Goal: Task Accomplishment & Management: Use online tool/utility

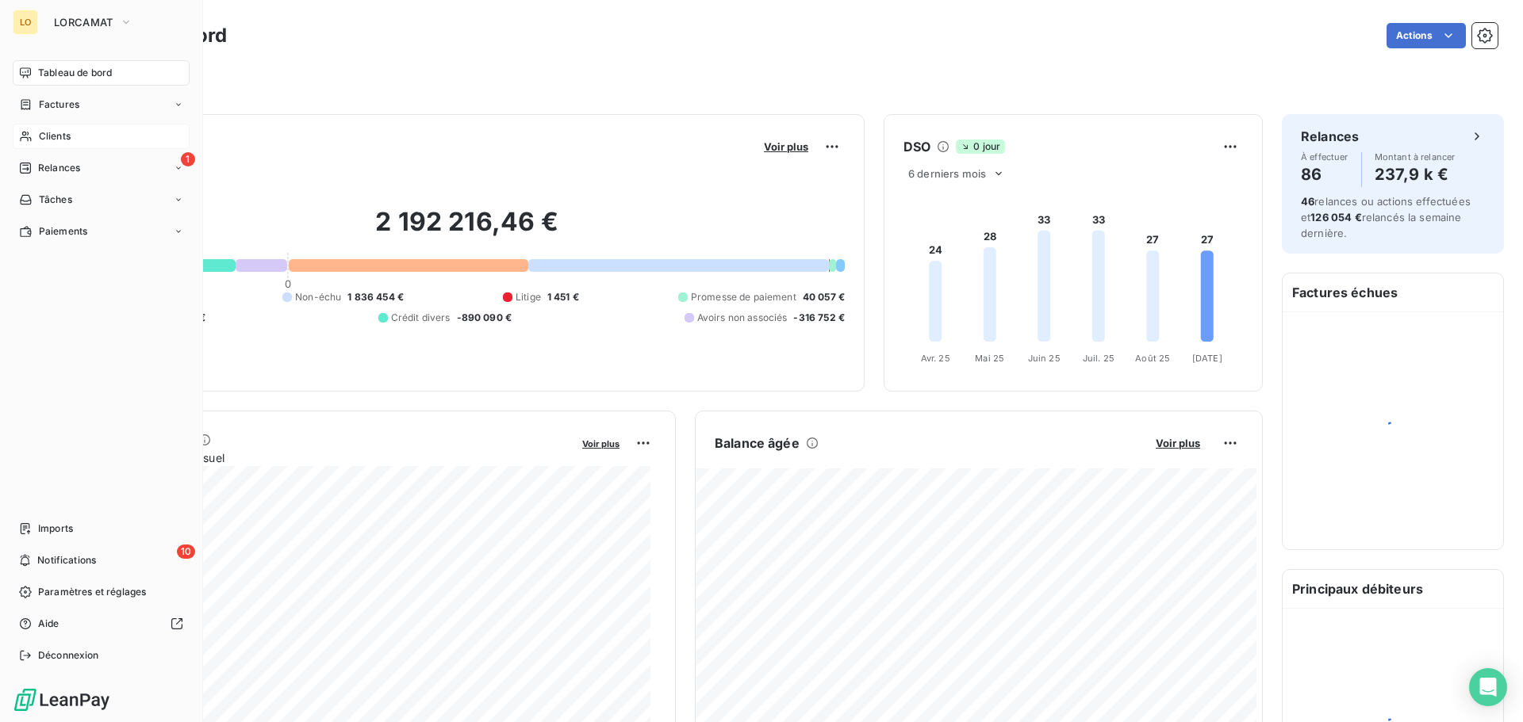
click at [44, 132] on span "Clients" at bounding box center [55, 136] width 32 height 14
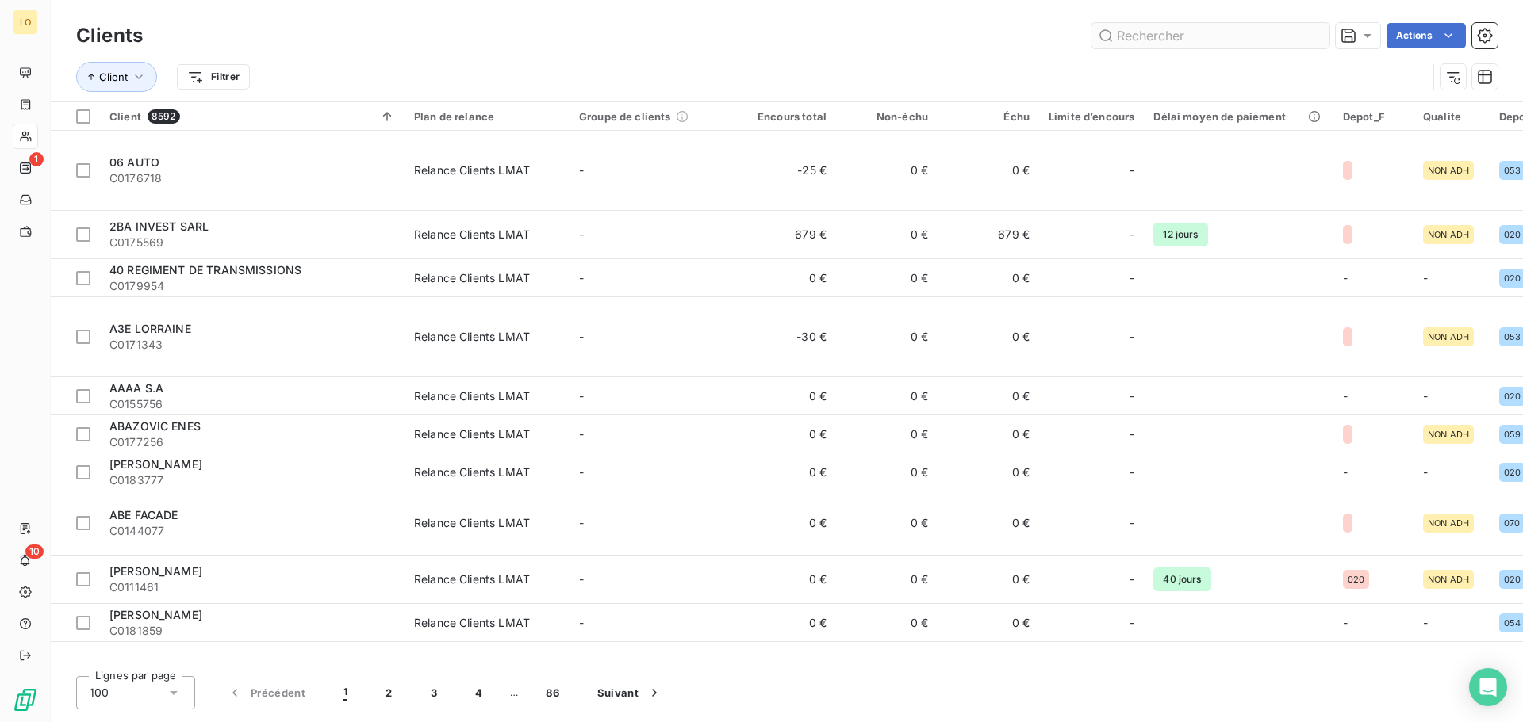
click at [1183, 38] on input "text" at bounding box center [1210, 35] width 238 height 25
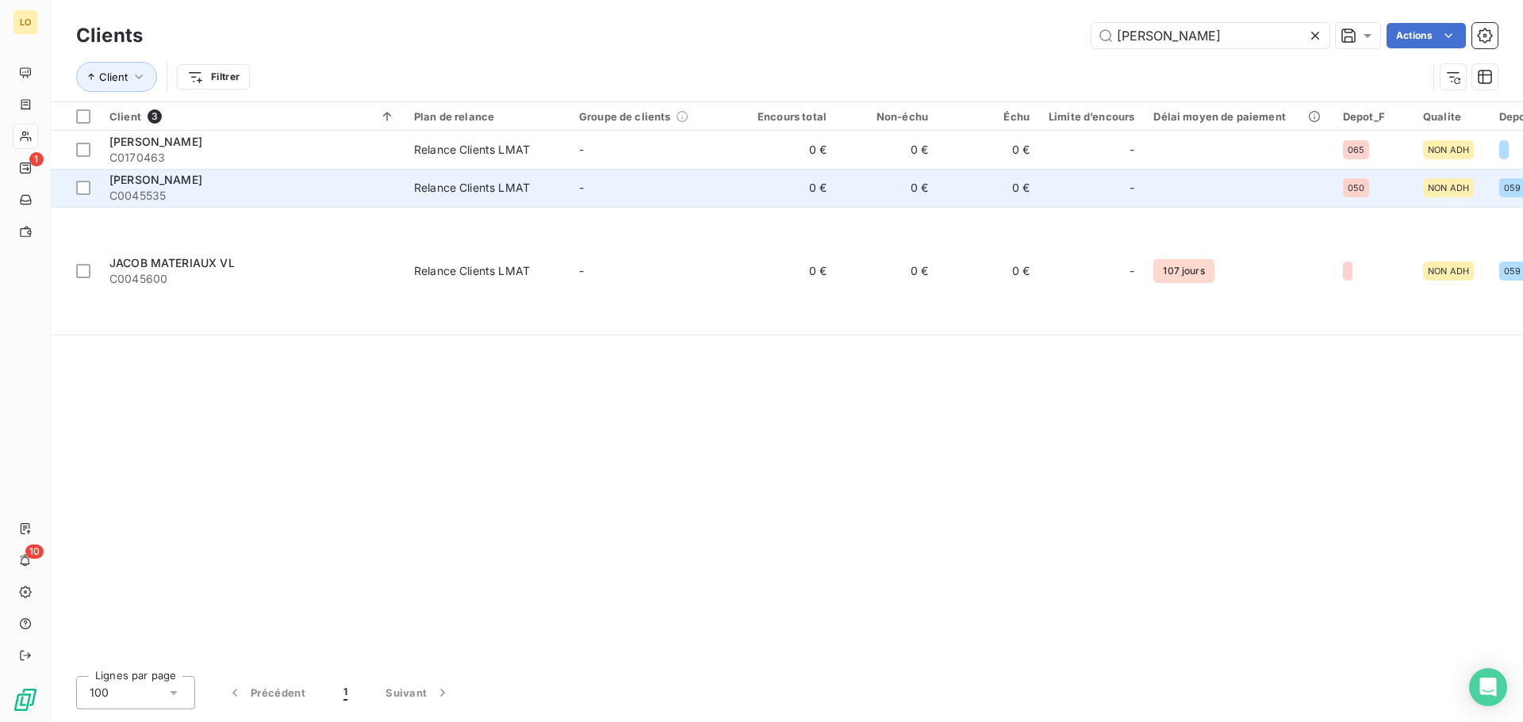
type input "[PERSON_NAME]"
click at [1047, 181] on td "-" at bounding box center [1091, 188] width 105 height 38
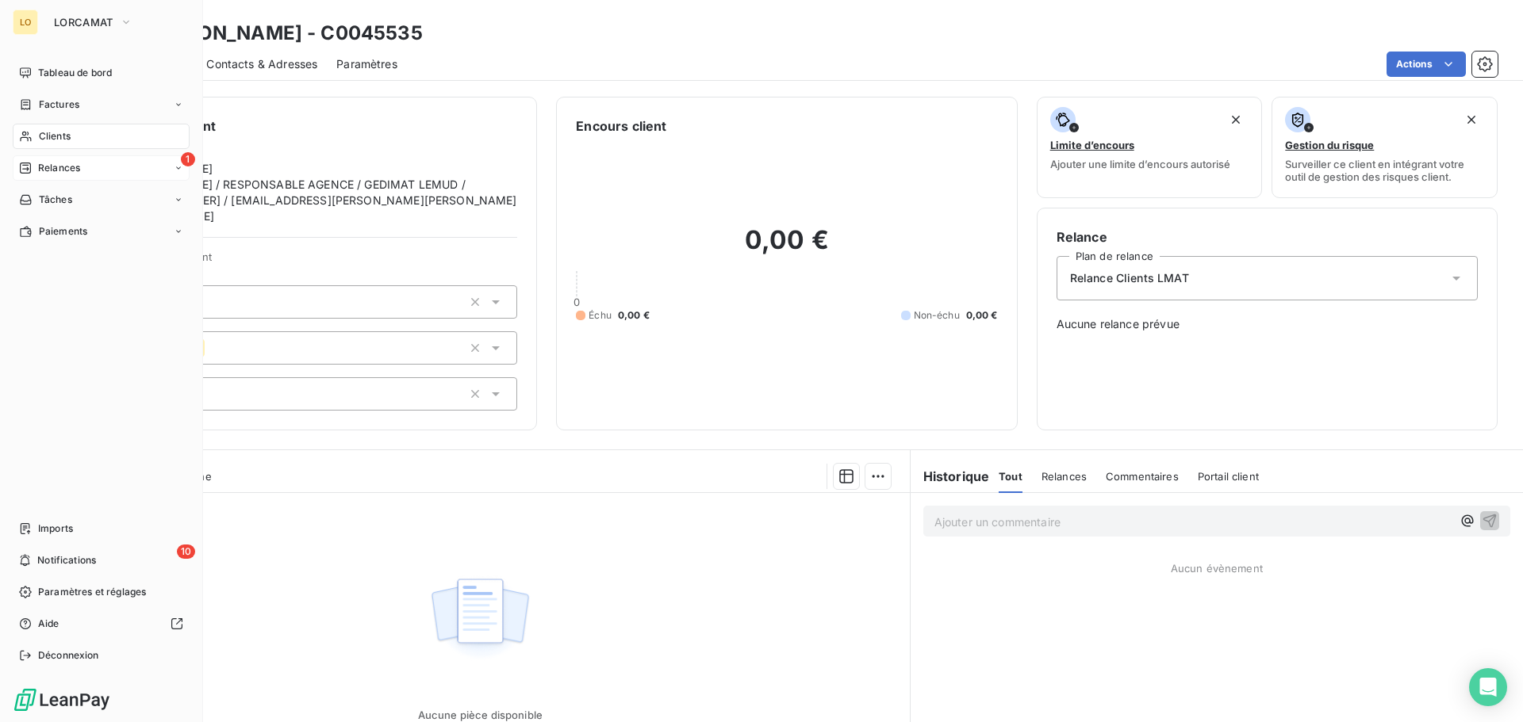
click at [54, 166] on span "Relances" at bounding box center [59, 168] width 42 height 14
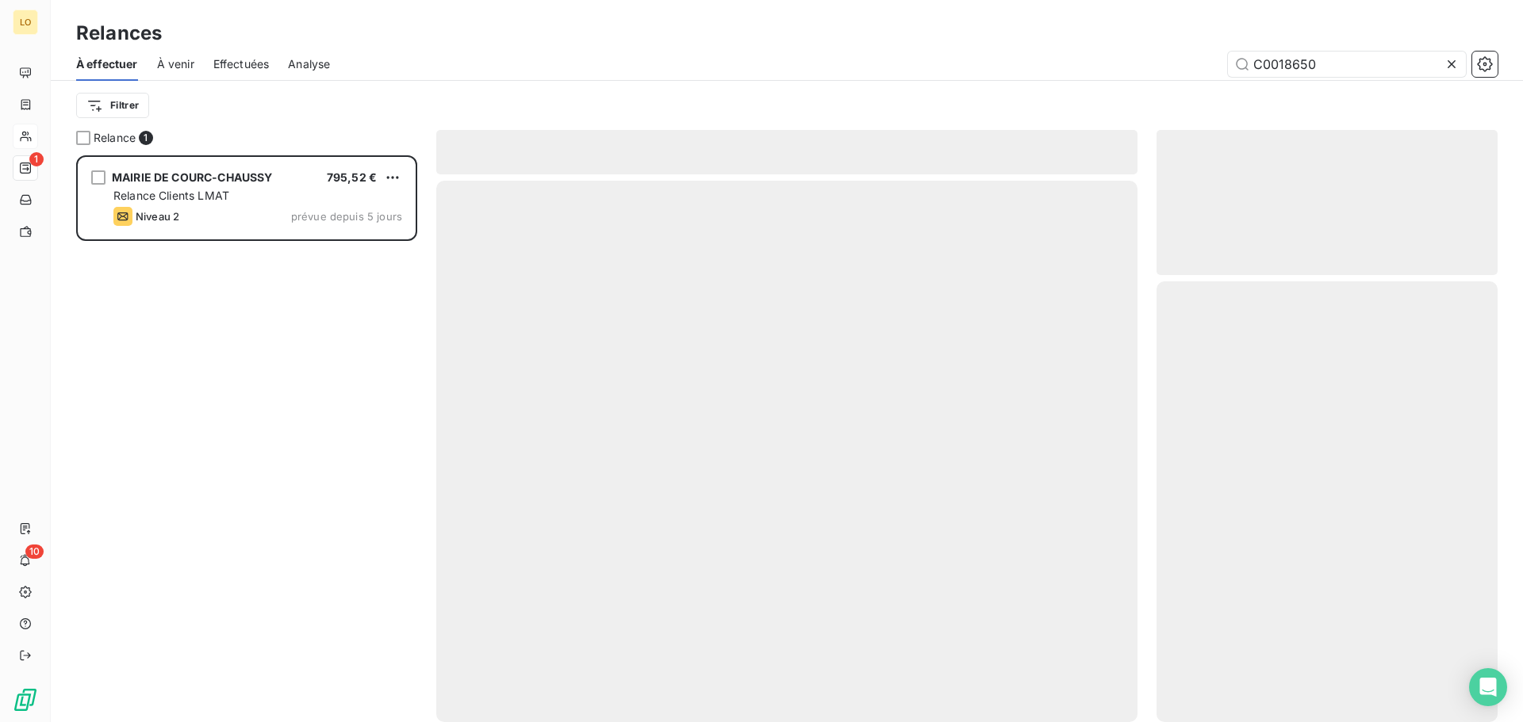
scroll to position [555, 329]
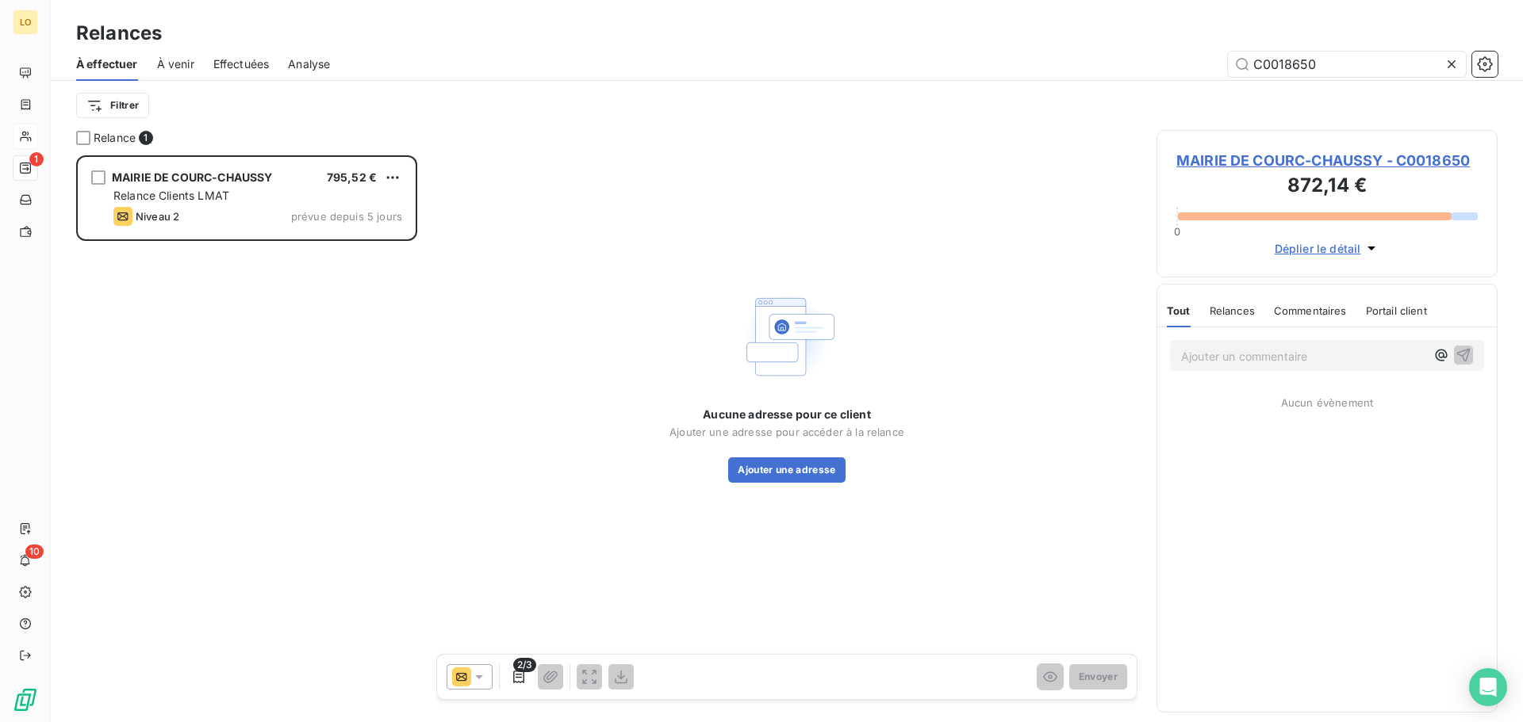
click at [251, 65] on span "Effectuées" at bounding box center [241, 64] width 56 height 16
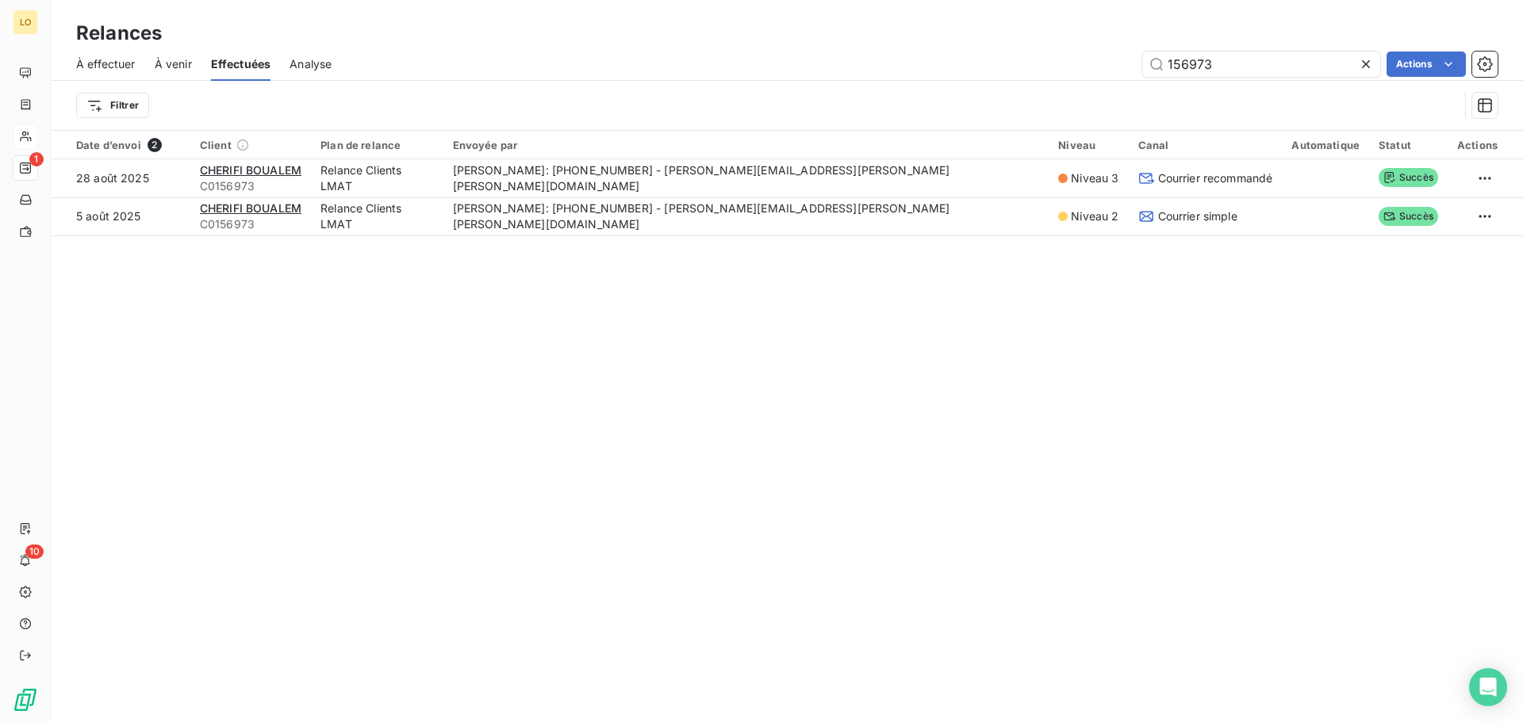
click at [1366, 64] on icon at bounding box center [1366, 64] width 16 height 16
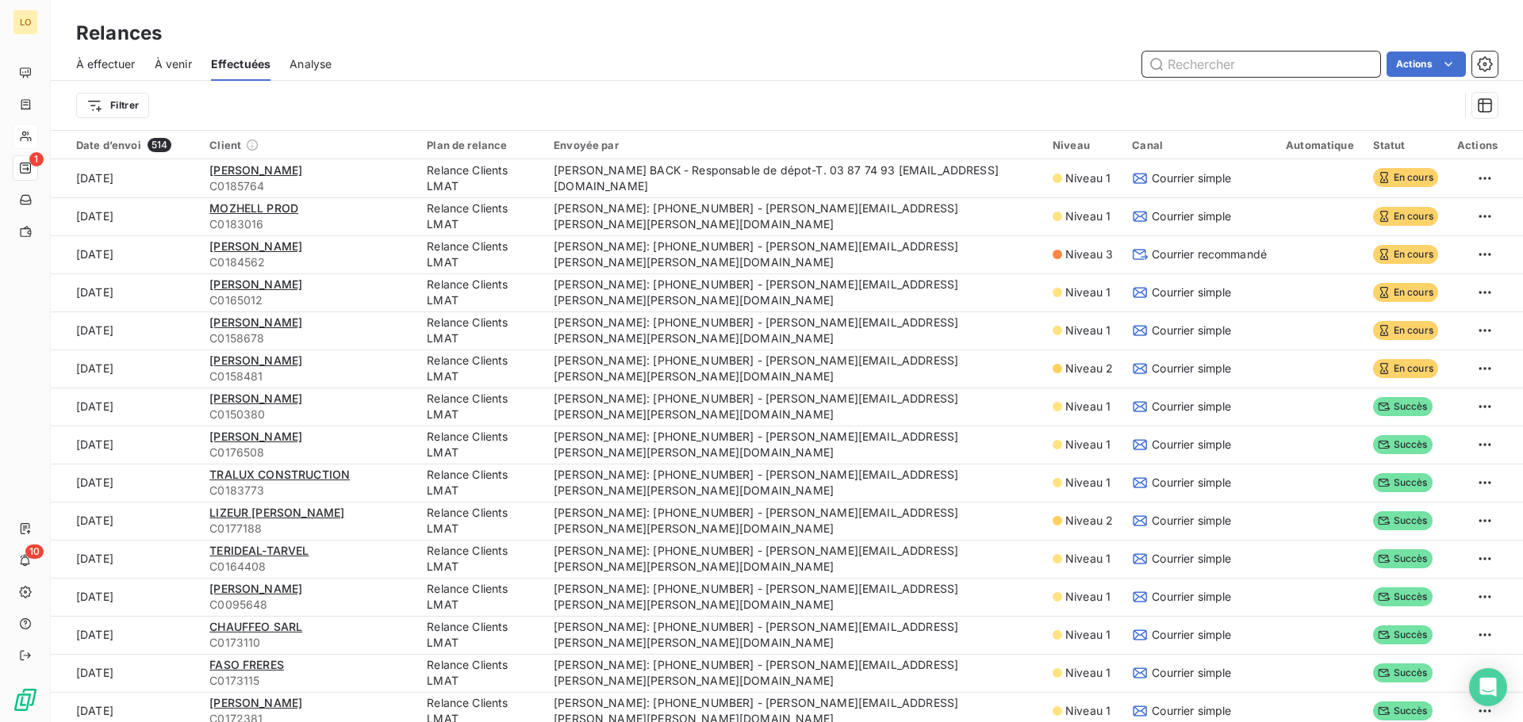
click at [1218, 65] on input "text" at bounding box center [1261, 64] width 238 height 25
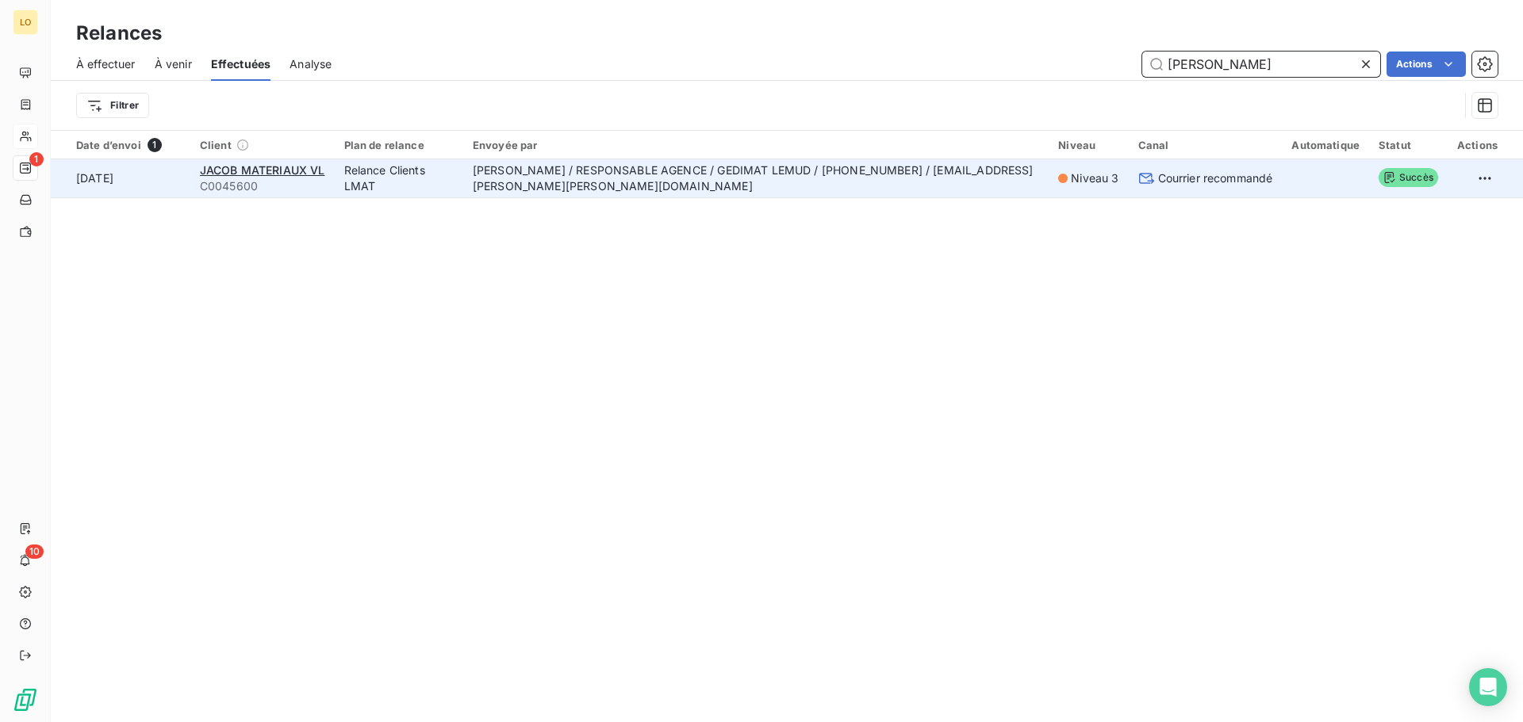
type input "[PERSON_NAME]"
click at [969, 171] on td "[PERSON_NAME] / RESPONSABLE AGENCE / GEDIMAT LEMUD / [PHONE_NUMBER] / [EMAIL_AD…" at bounding box center [755, 178] width 585 height 38
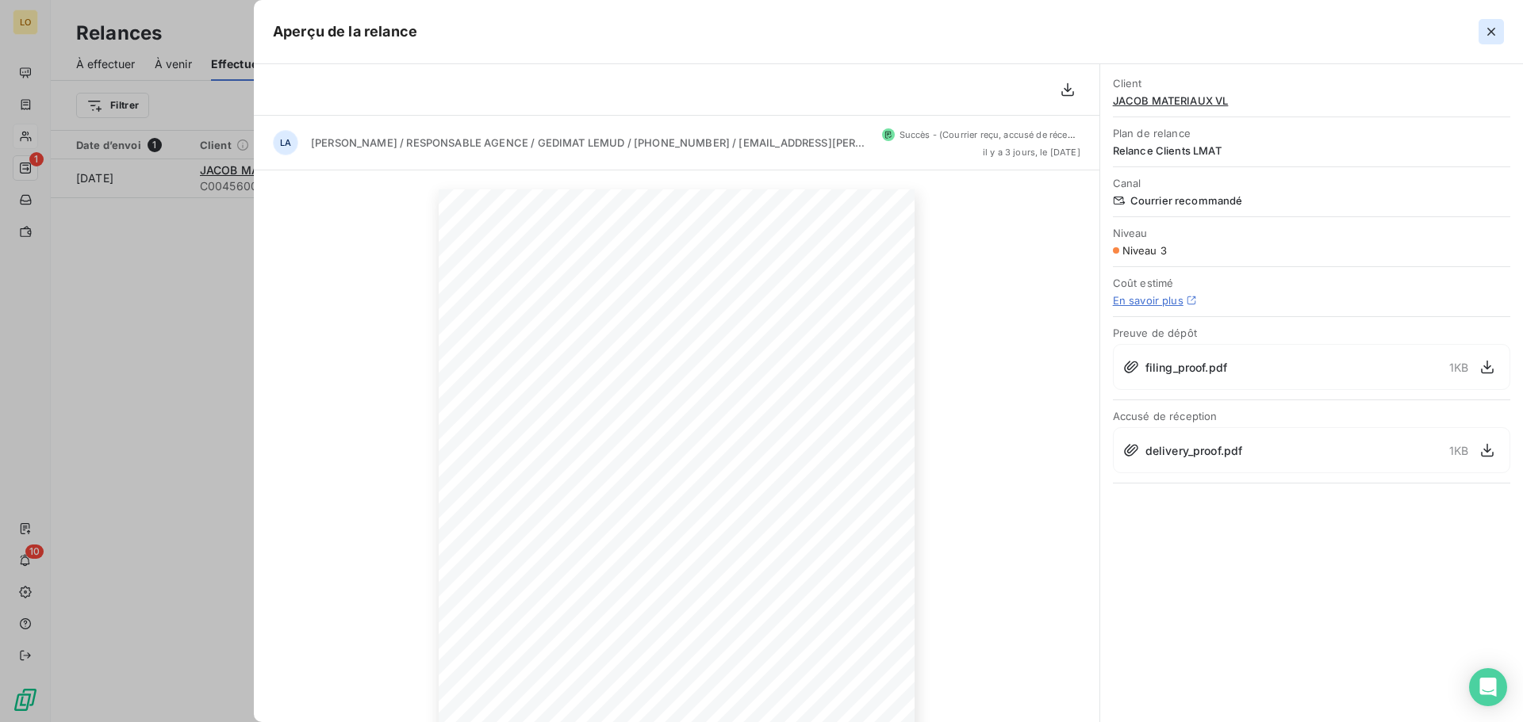
click at [1483, 28] on icon "button" at bounding box center [1491, 32] width 16 height 16
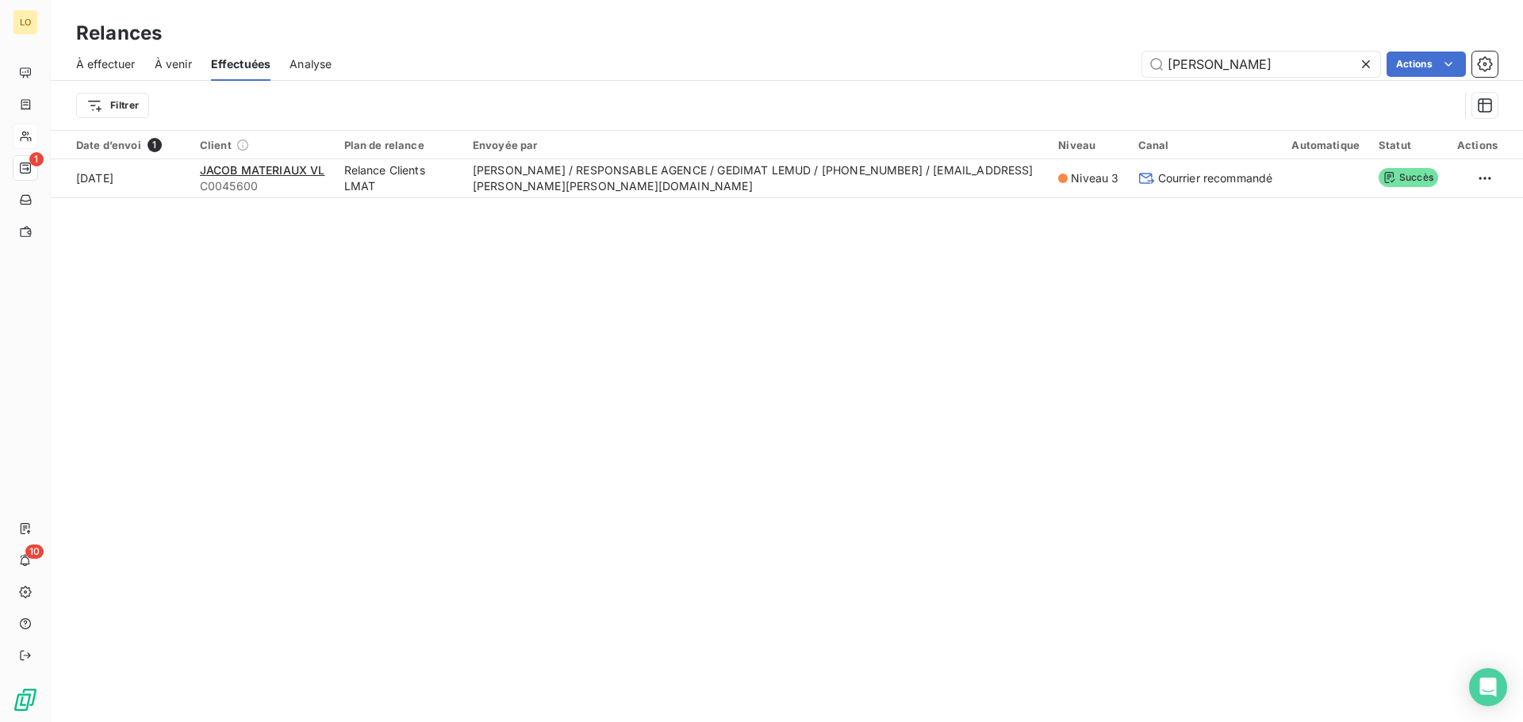
click at [1365, 67] on icon at bounding box center [1366, 64] width 16 height 16
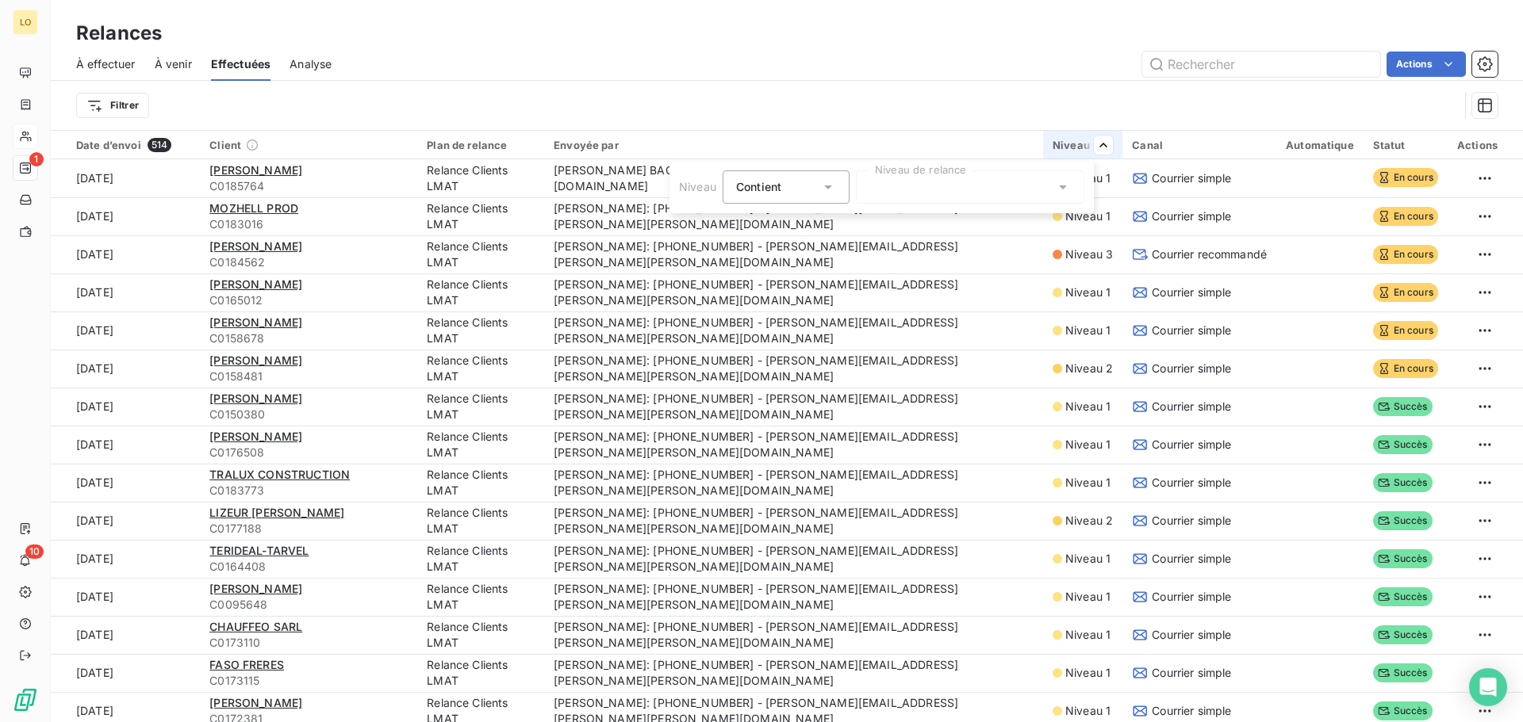
click at [830, 190] on icon at bounding box center [828, 187] width 16 height 16
click at [914, 187] on div at bounding box center [970, 187] width 228 height 33
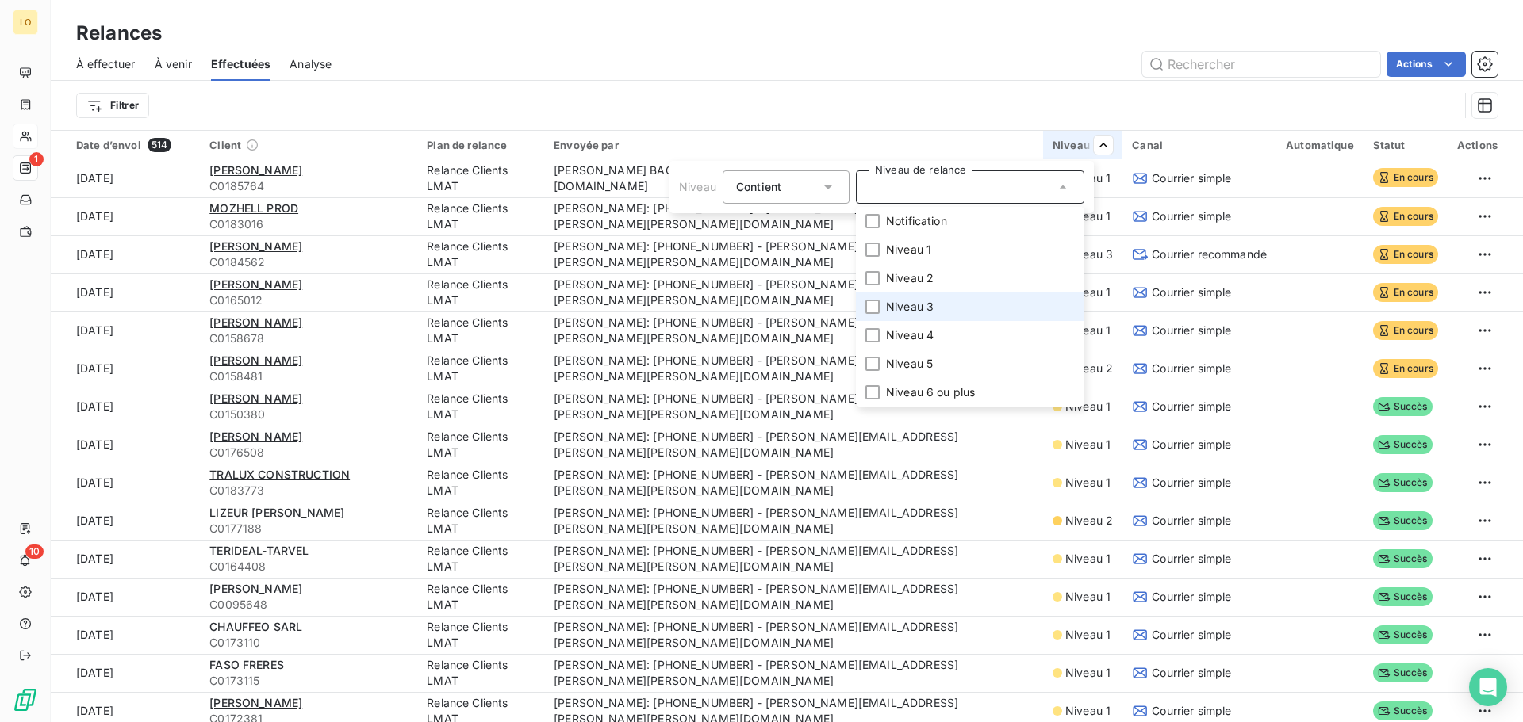
click at [923, 311] on span "Niveau 3" at bounding box center [910, 307] width 48 height 16
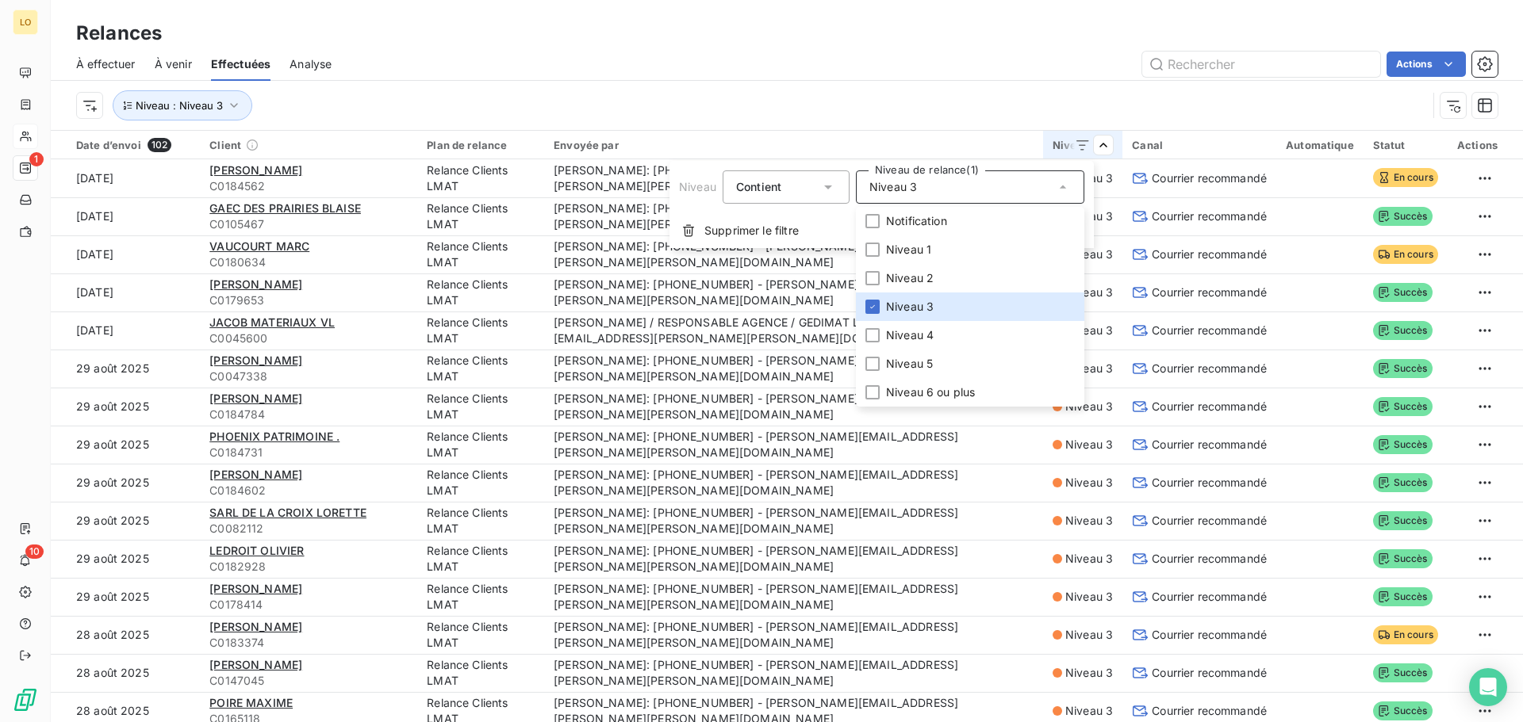
click at [1022, 44] on html "LO 1 10 Relances À effectuer À venir Effectuées Analyse Actions Niveau : Niveau…" at bounding box center [761, 361] width 1523 height 722
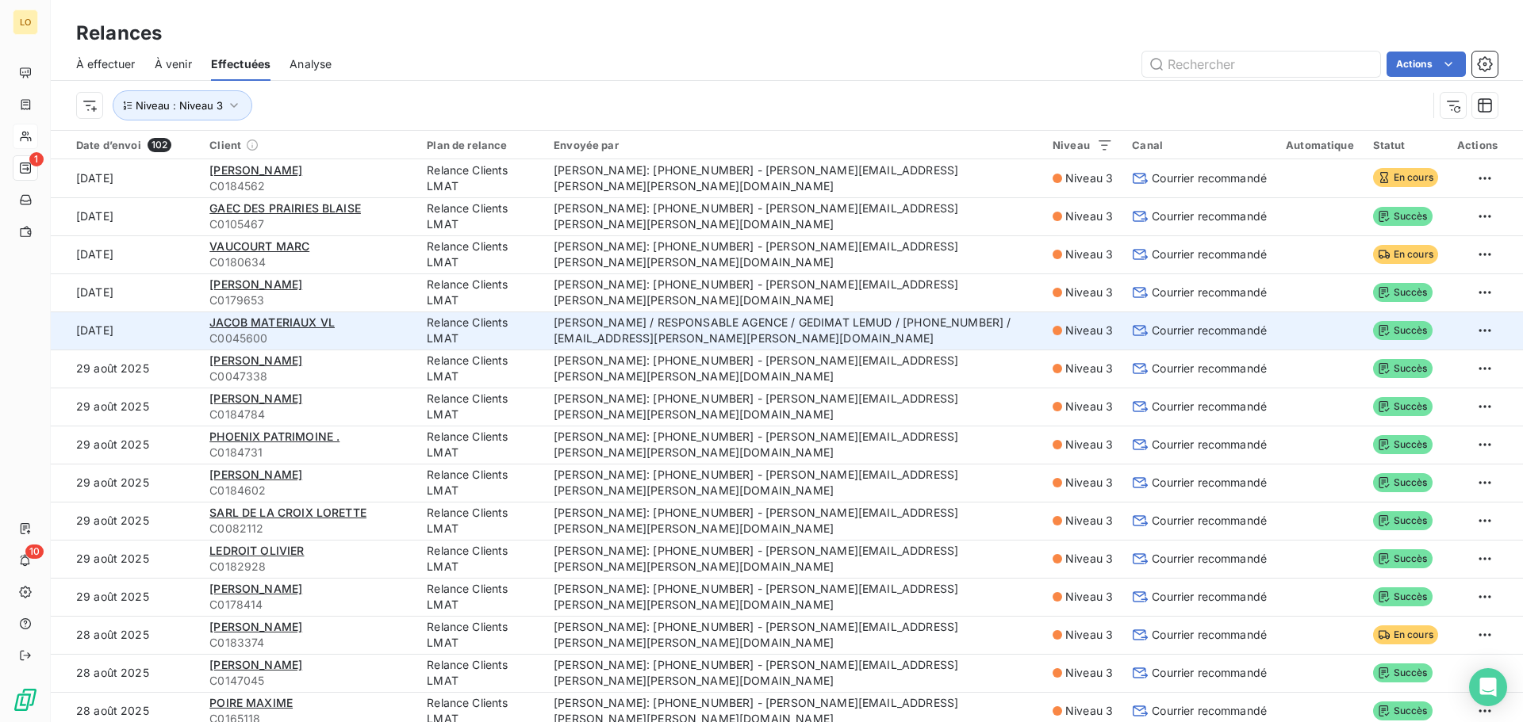
click at [688, 320] on td "[PERSON_NAME] / RESPONSABLE AGENCE / GEDIMAT LEMUD / [PHONE_NUMBER] / [EMAIL_AD…" at bounding box center [793, 331] width 499 height 38
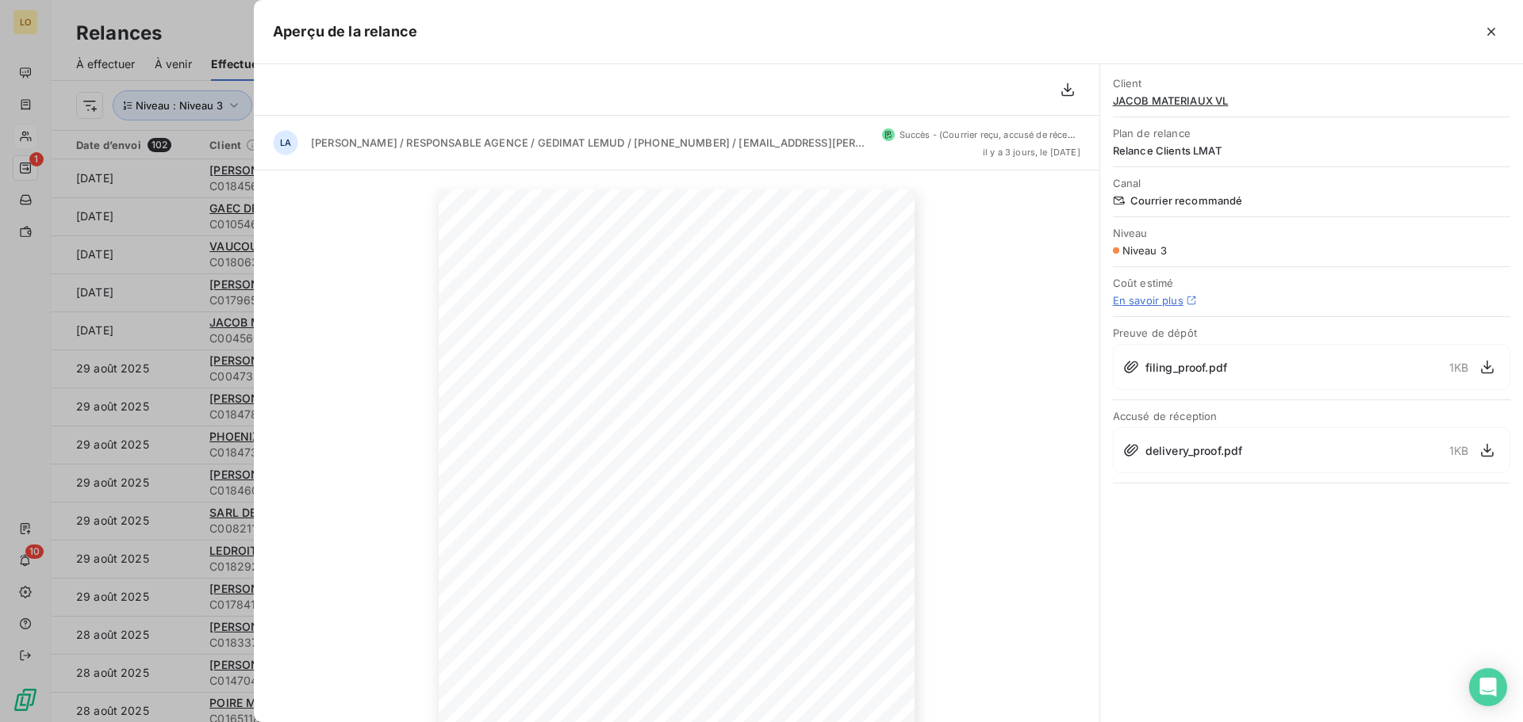
scroll to position [159, 0]
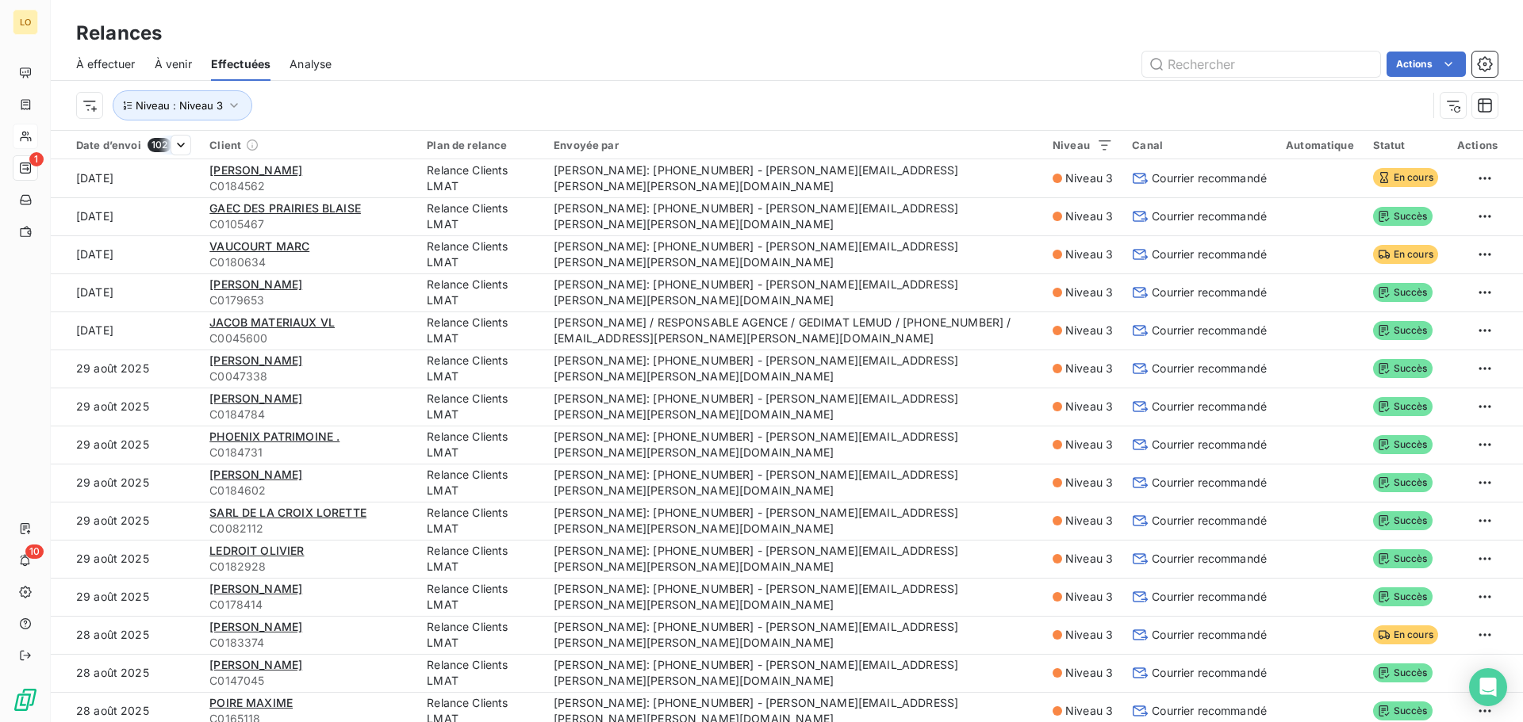
click at [125, 148] on div "Date d’envoi 102" at bounding box center [133, 145] width 114 height 14
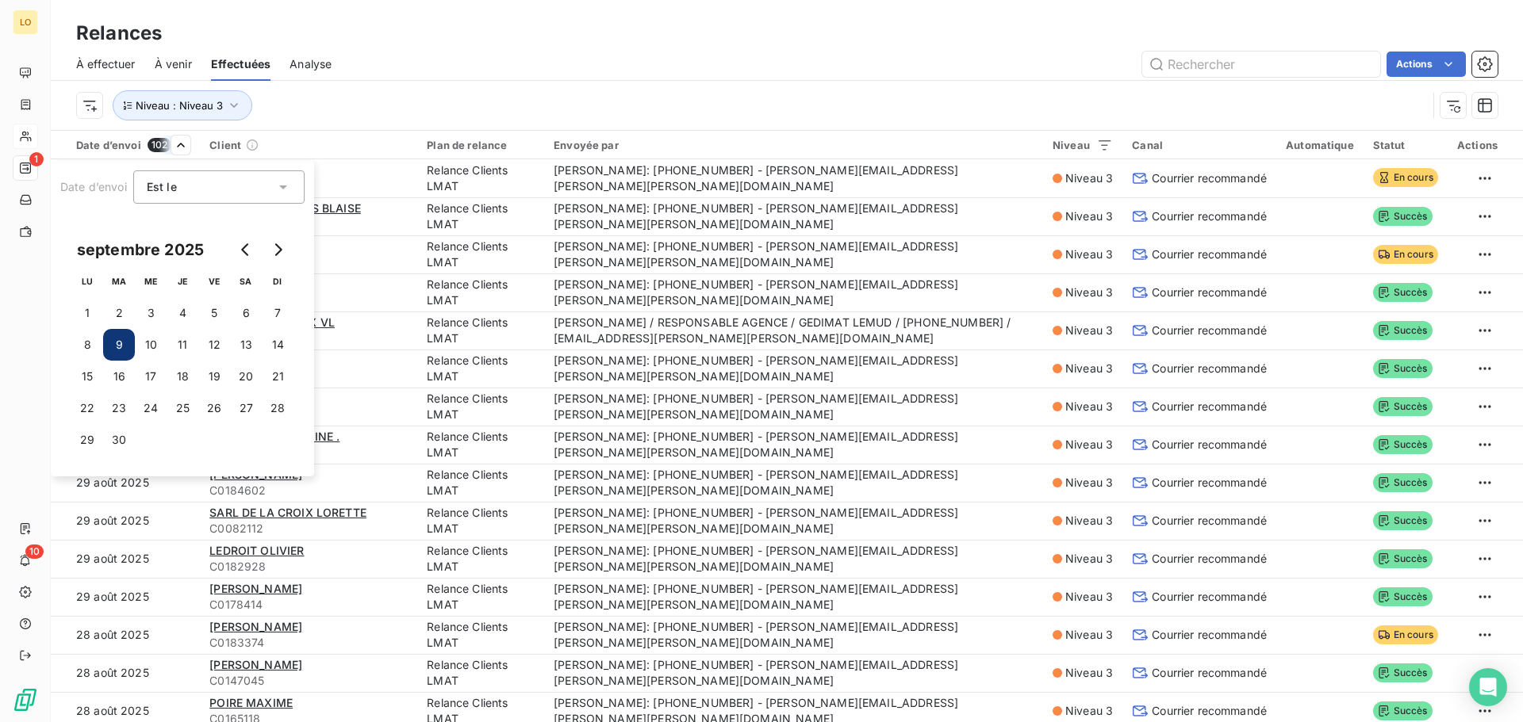
click at [122, 348] on button "9" at bounding box center [119, 345] width 32 height 32
click at [430, 89] on html "LO 1 10 Relances À effectuer À venir Effectuées Analyse Actions Niveau : Niveau…" at bounding box center [761, 361] width 1523 height 722
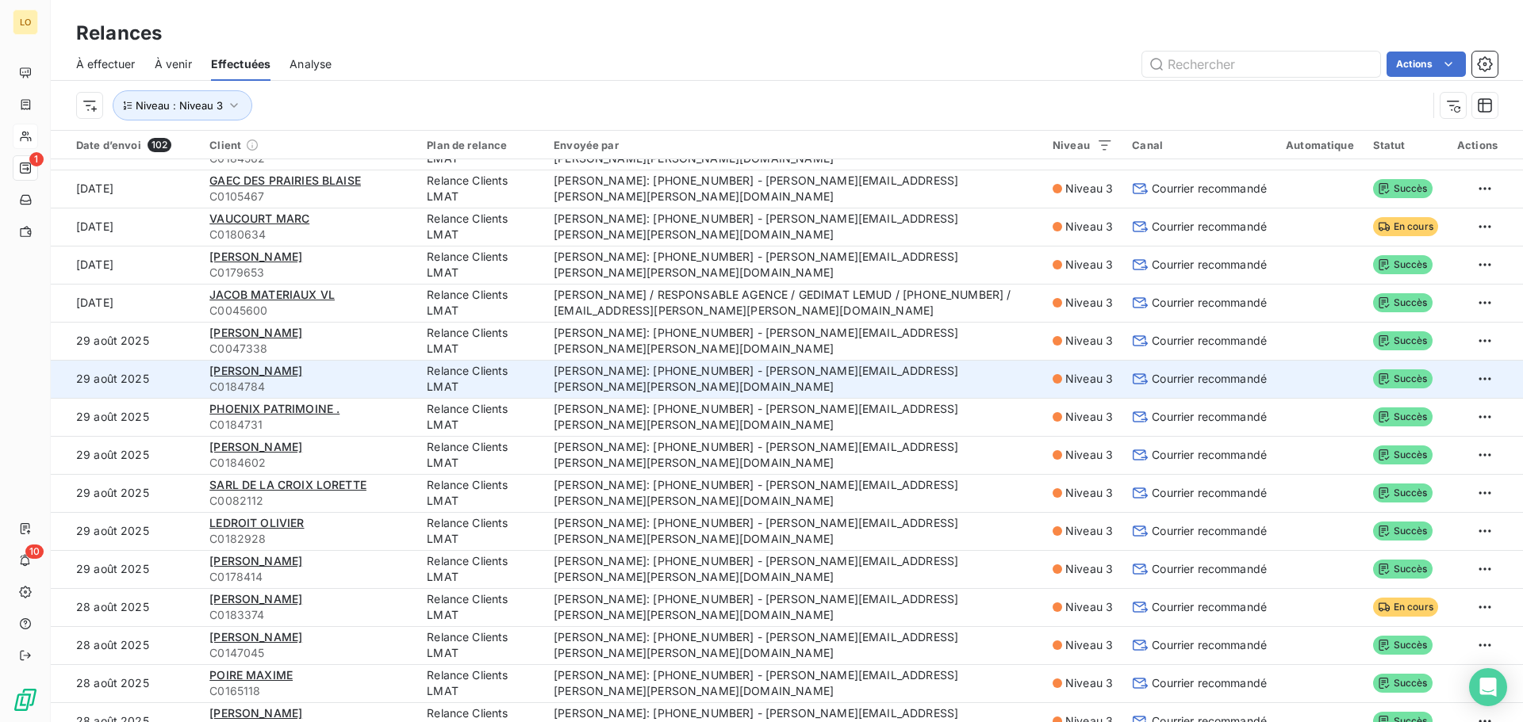
scroll to position [0, 0]
